Goal: Transaction & Acquisition: Purchase product/service

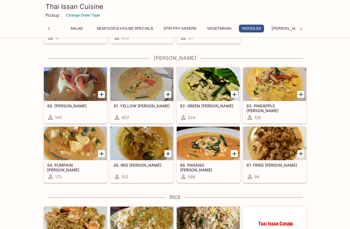
scroll to position [1130, 0]
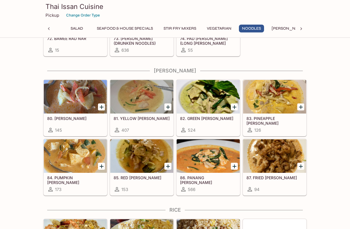
click at [134, 102] on div at bounding box center [141, 96] width 63 height 33
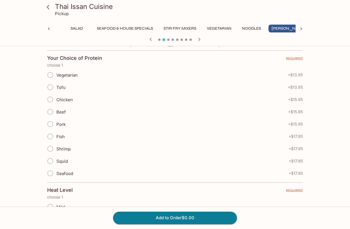
scroll to position [118, 0]
click at [51, 88] on input "Tofu" at bounding box center [50, 86] width 12 height 12
radio input "true"
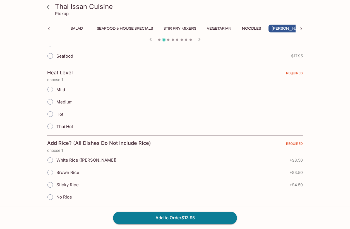
scroll to position [233, 0]
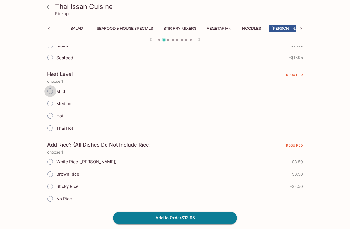
drag, startPoint x: 49, startPoint y: 90, endPoint x: 71, endPoint y: 90, distance: 21.8
click at [49, 90] on input "Mild" at bounding box center [50, 91] width 12 height 12
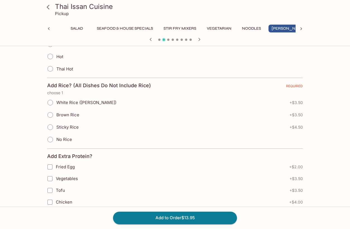
scroll to position [294, 0]
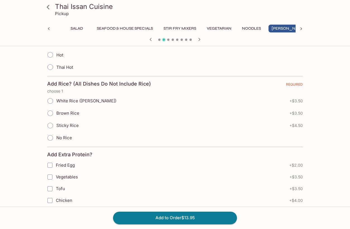
click at [51, 101] on input "White Rice ([PERSON_NAME])" at bounding box center [50, 101] width 12 height 12
radio input "true"
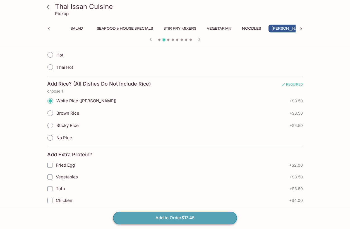
click at [206, 217] on button "Add to Order $17.45" at bounding box center [175, 217] width 124 height 12
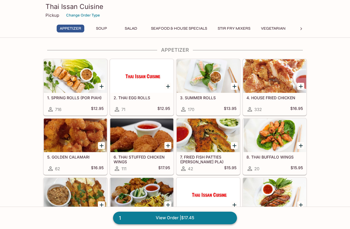
scroll to position [38, 0]
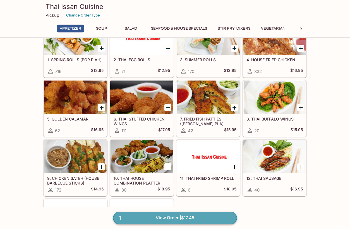
click at [164, 217] on link "1 View Order | $17.45" at bounding box center [175, 217] width 124 height 12
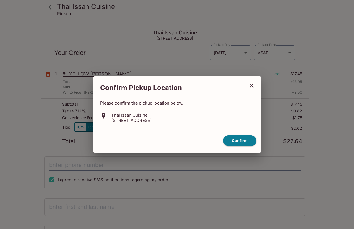
click at [251, 84] on icon "close" at bounding box center [251, 85] width 7 height 7
